Goal: Communication & Community: Answer question/provide support

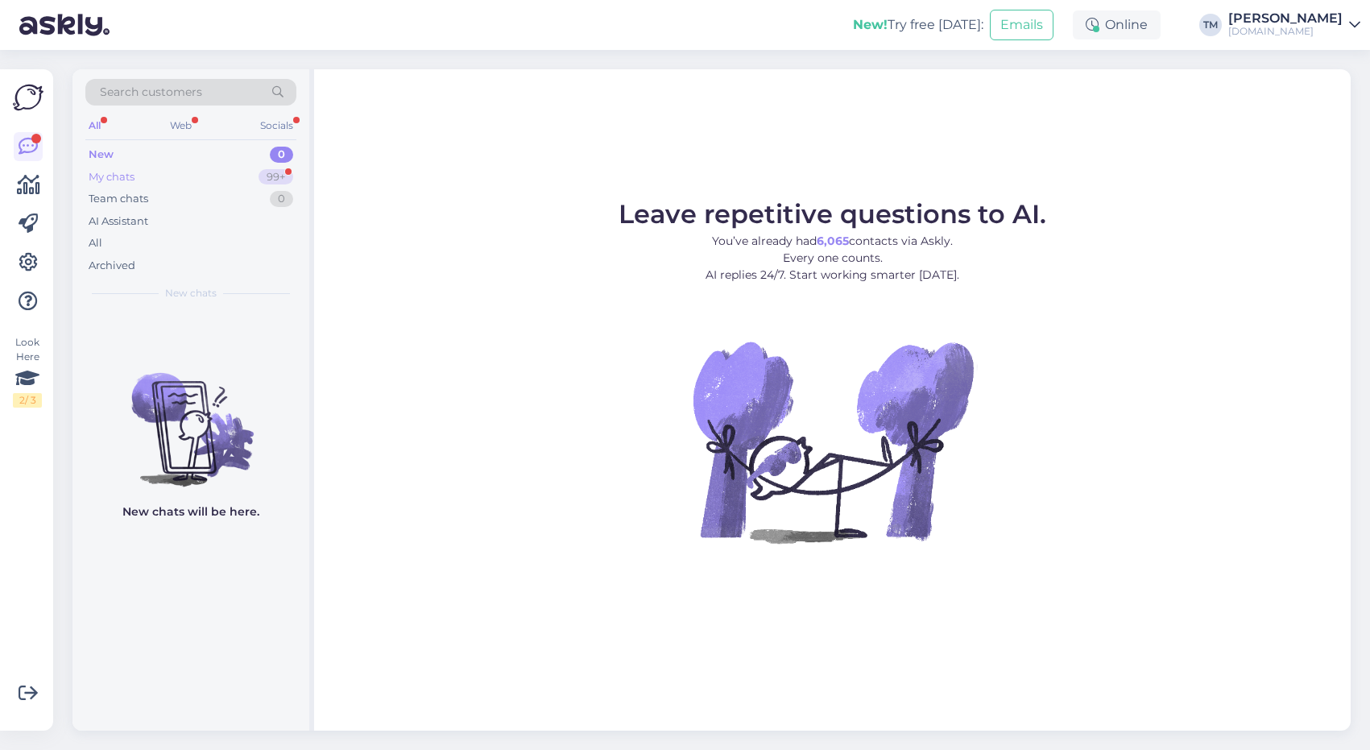
click at [180, 174] on div "My chats 99+" at bounding box center [190, 177] width 211 height 23
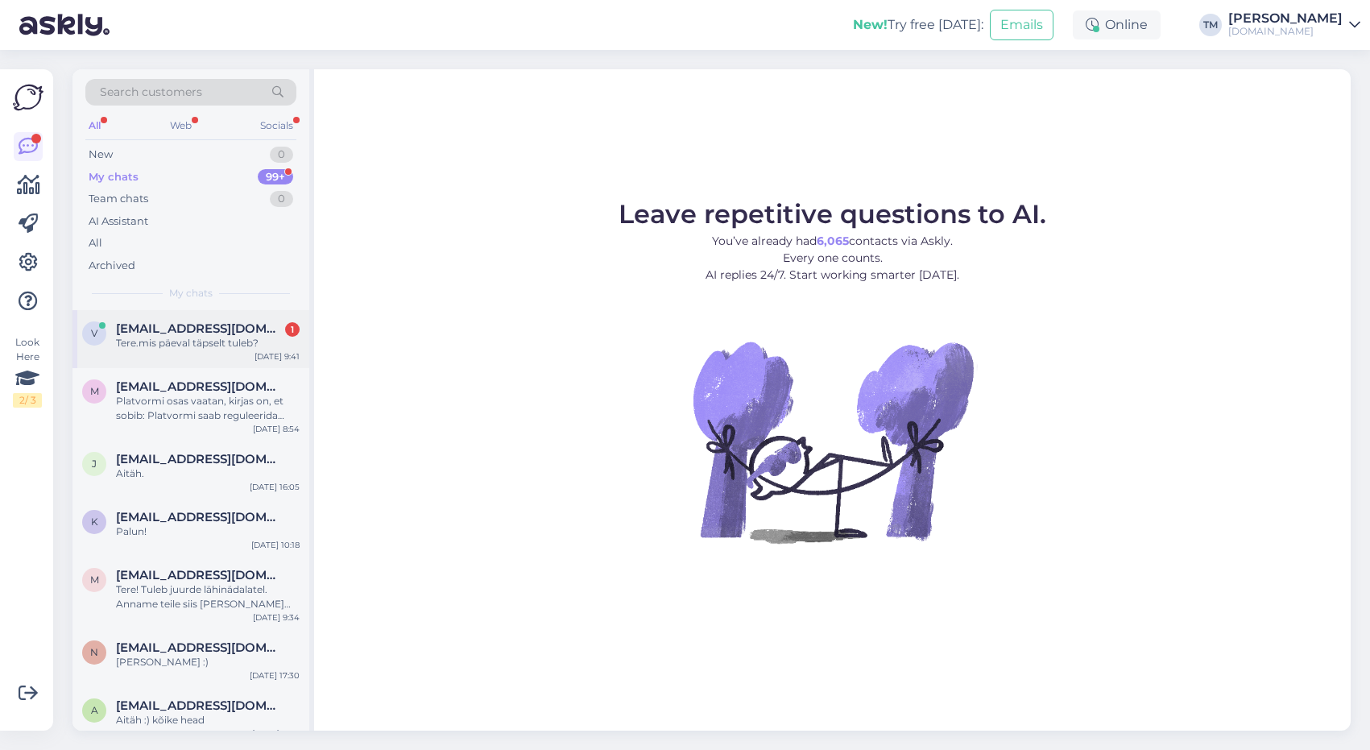
click at [201, 333] on span "[EMAIL_ADDRESS][DOMAIN_NAME]" at bounding box center [200, 328] width 168 height 14
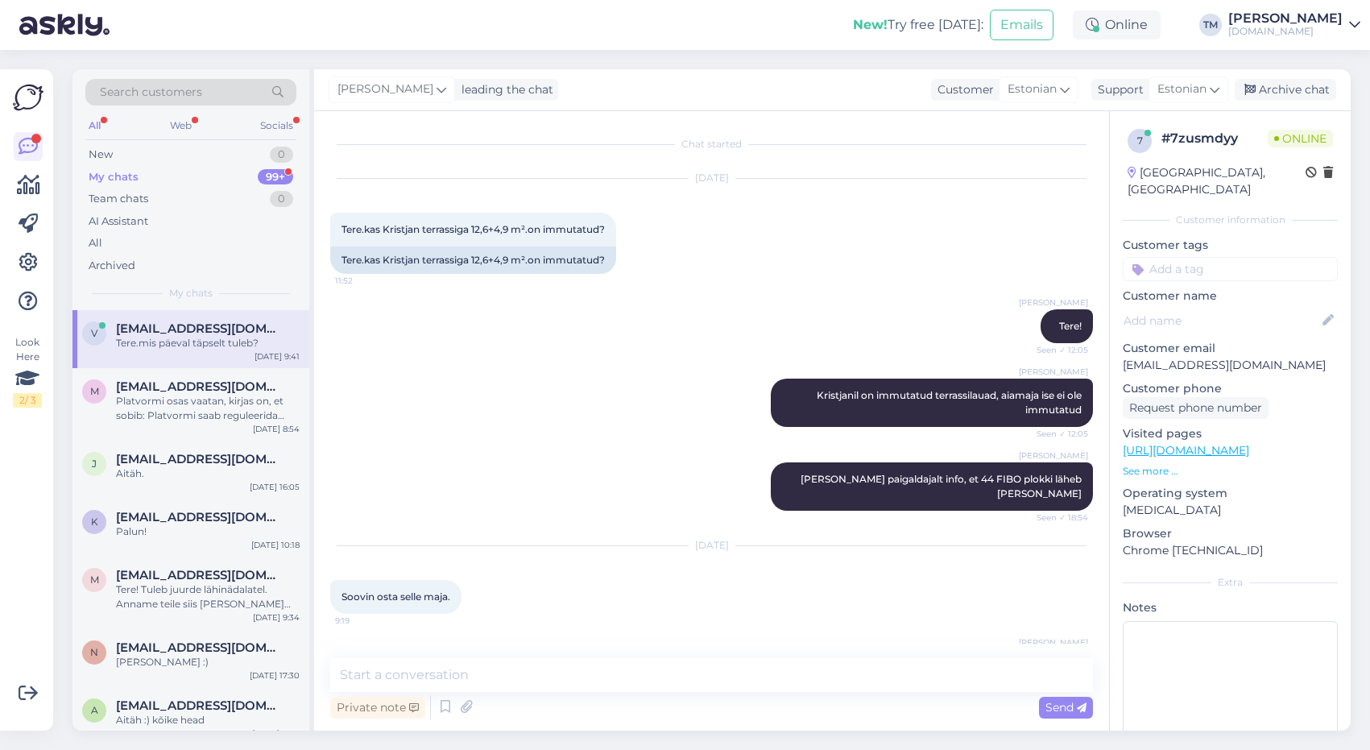
scroll to position [853, 0]
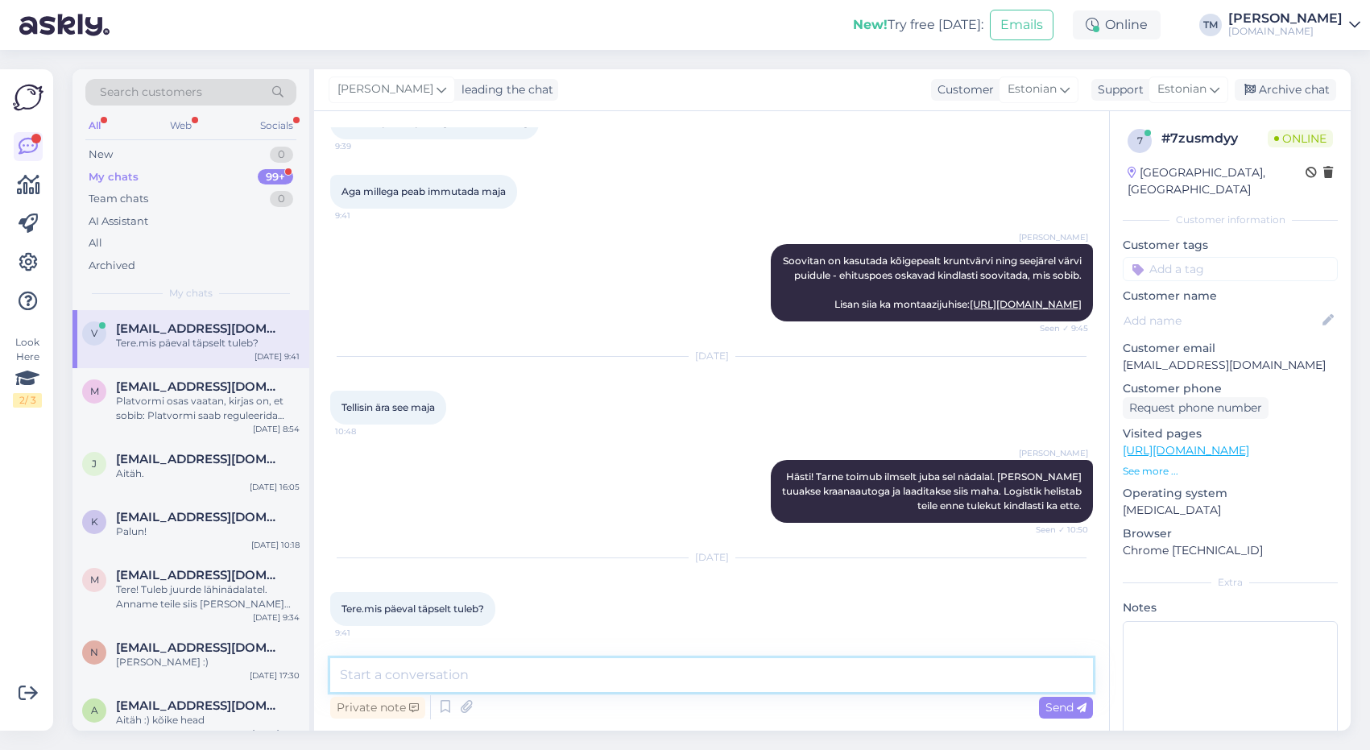
click at [496, 666] on textarea at bounding box center [711, 675] width 763 height 34
type textarea "Kohe vaatan, kas Palmako kinnitus on tulnud"
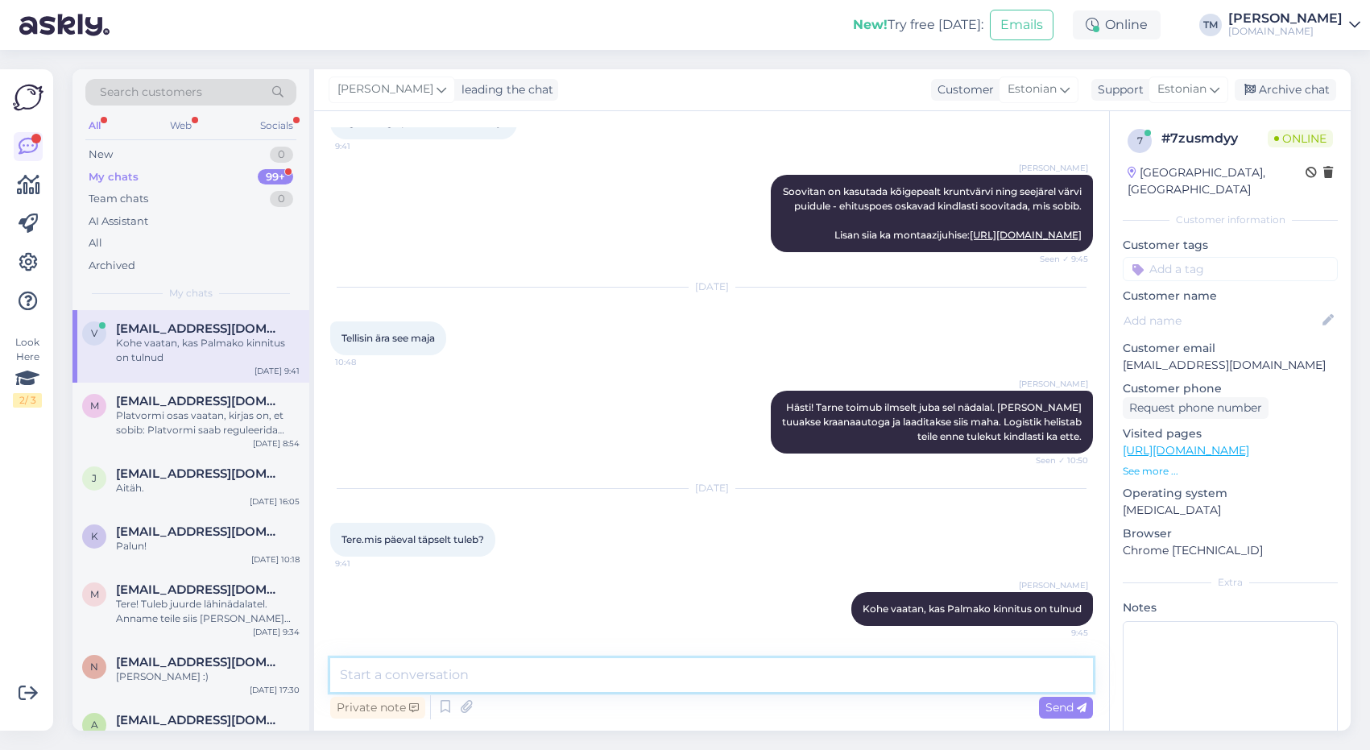
scroll to position [922, 0]
click at [456, 678] on textarea at bounding box center [711, 675] width 763 height 34
type textarea "S"
click at [483, 672] on textarea "Tarne kuupäev on 04.-05.09. Logistik helistab kindlasti teile enne ette!" at bounding box center [711, 675] width 763 height 34
click at [524, 673] on textarea "Tarne kuupäev on 04.-05.09. Logistik helistab kindlasti teile enne ette!" at bounding box center [711, 675] width 763 height 34
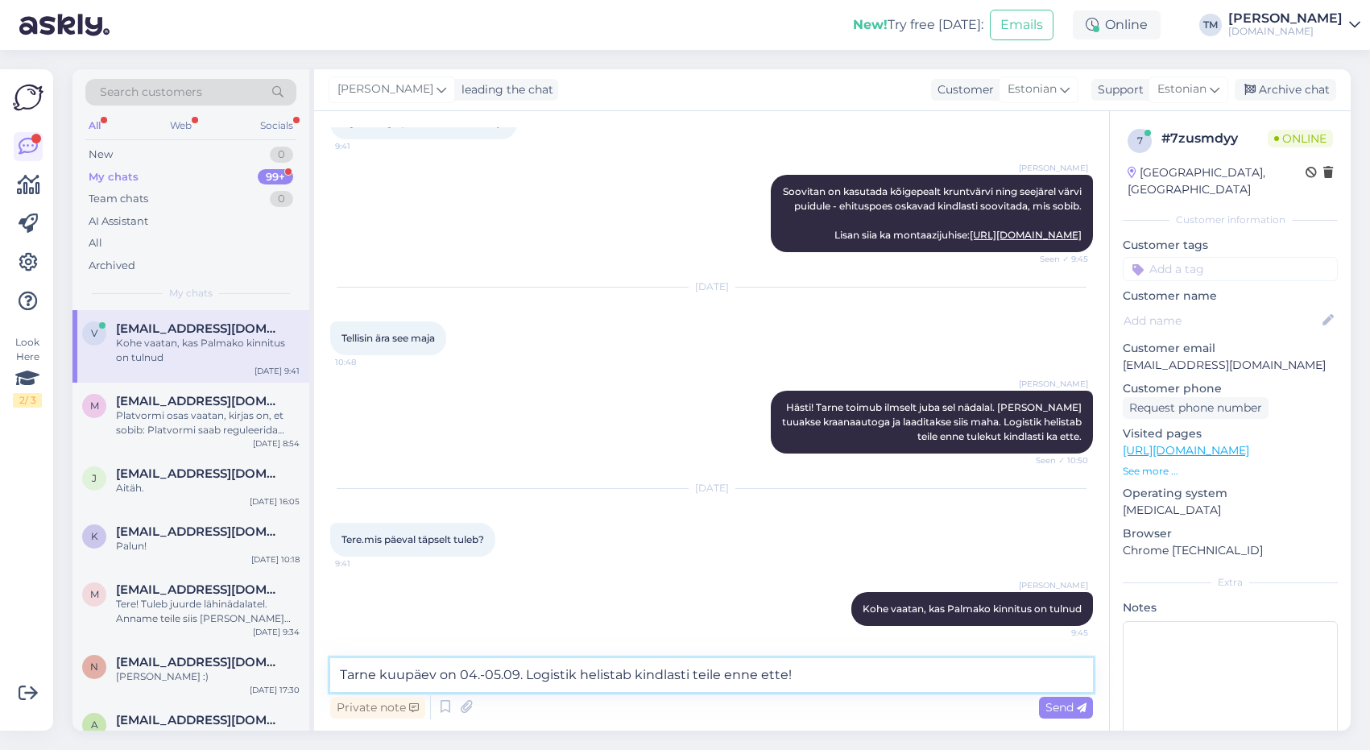
click at [482, 673] on textarea "Tarne kuupäev on 04.-05.09. Logistik helistab kindlasti teile enne ette!" at bounding box center [711, 675] width 763 height 34
type textarea "Tarne kuupäev on 04. või 05.09. Logistik helistab kindlasti teile enne ette!"
click at [855, 669] on textarea "Tarne kuupäev on 04. või 05.09. Logistik helistab kindlasti teile enne ette!" at bounding box center [711, 675] width 763 height 34
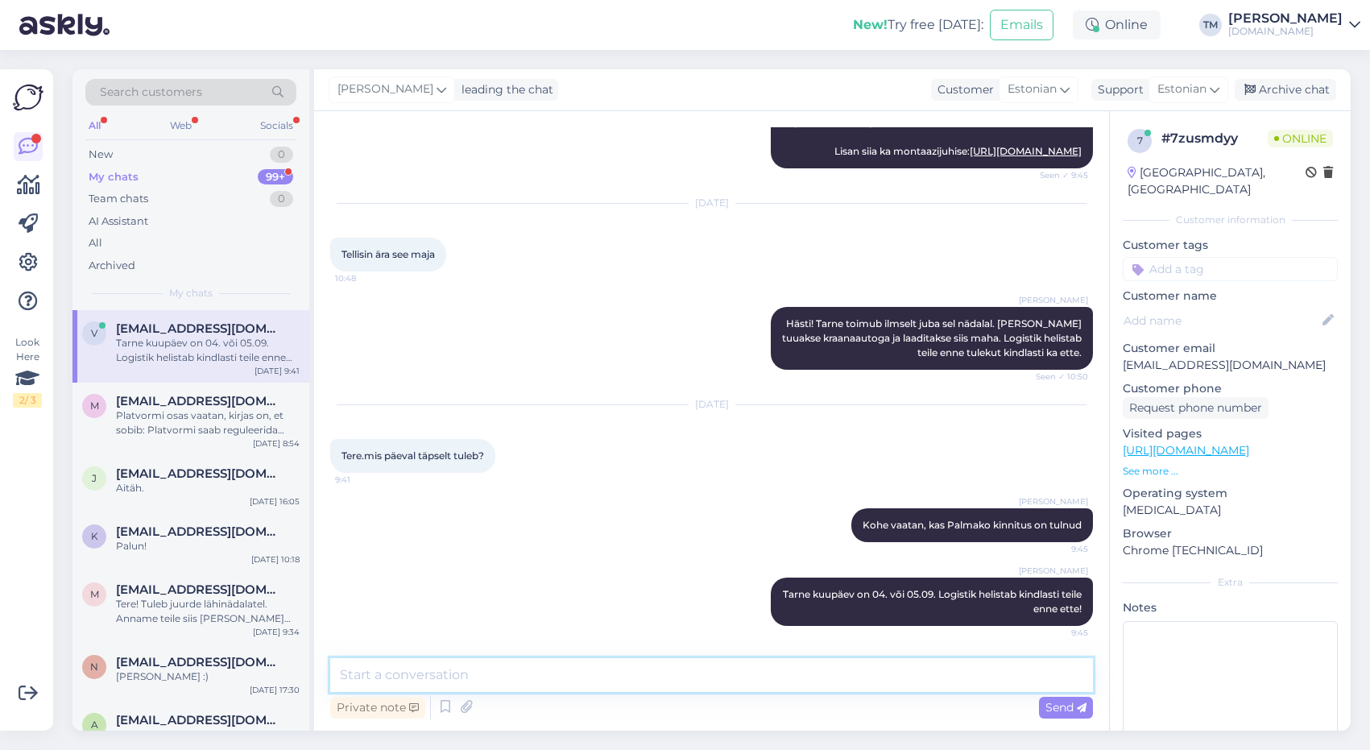
scroll to position [1006, 0]
click at [208, 432] on div "Platvormi osas vaatan, kirjas on, et sobib: Platvormi saab reguleerida neljale …" at bounding box center [208, 422] width 184 height 29
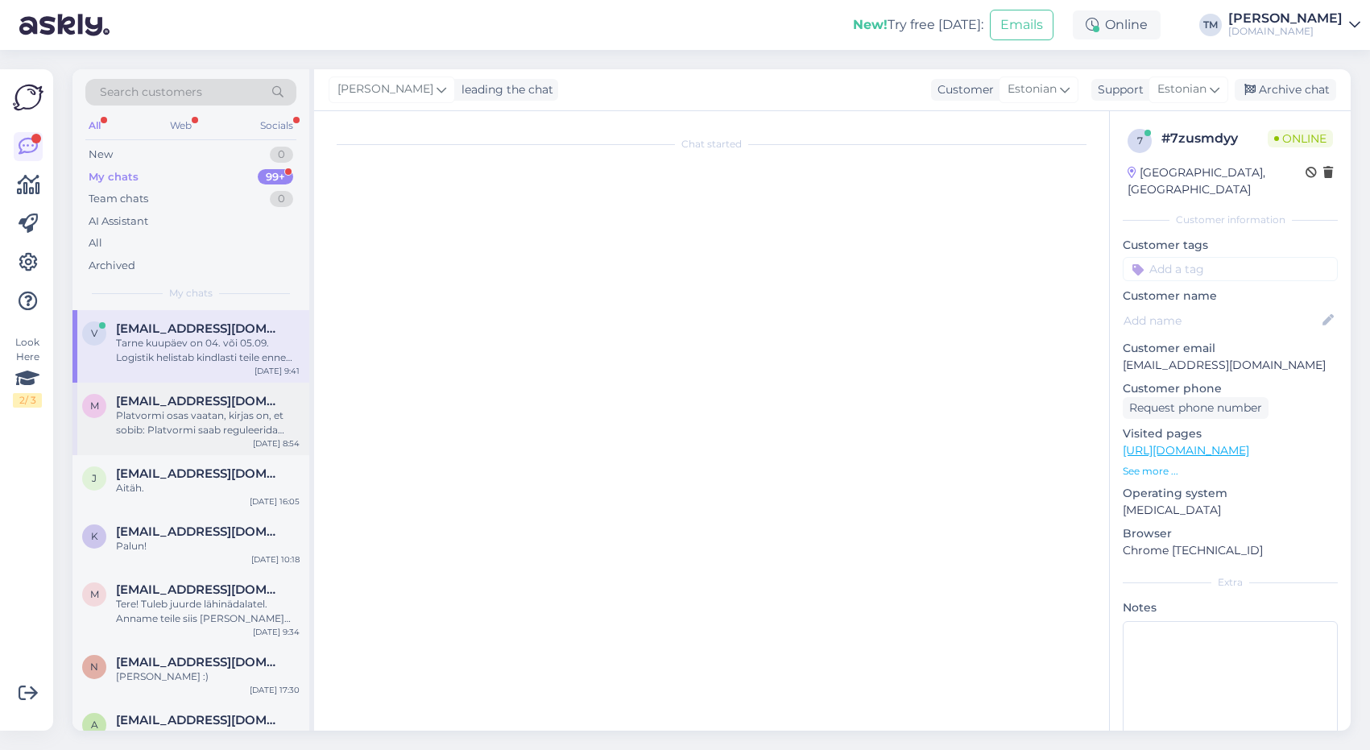
scroll to position [648, 0]
